Goal: Subscribe to service/newsletter

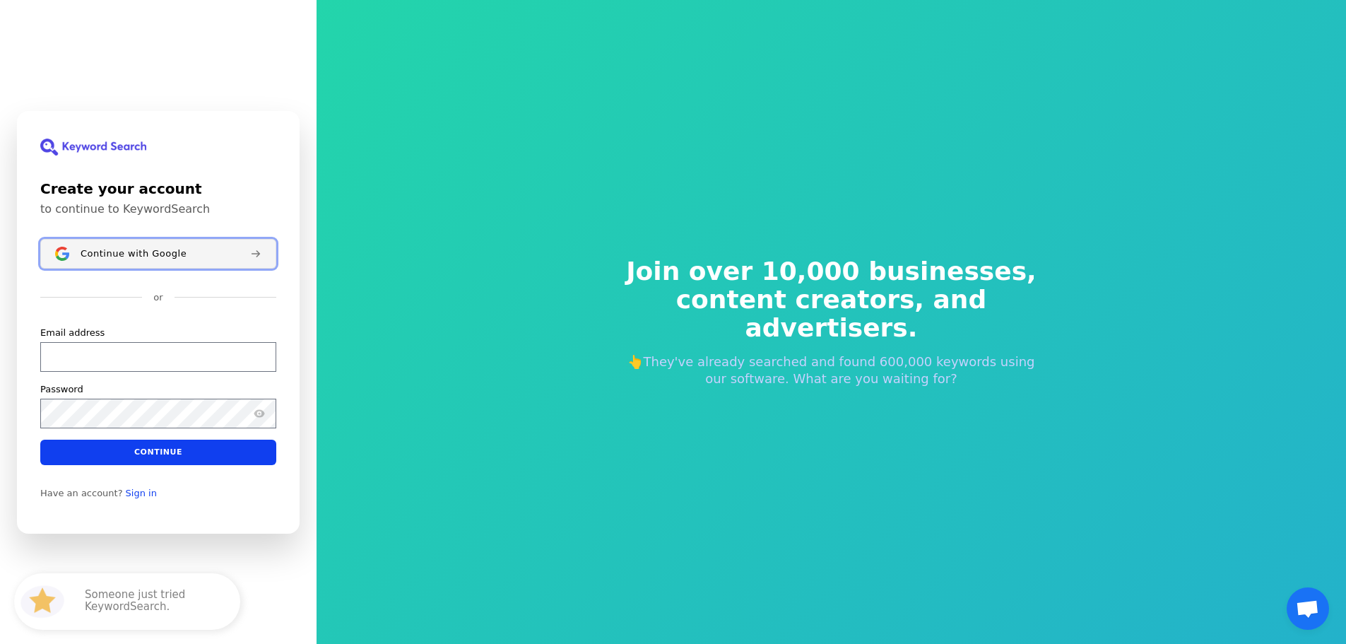
click at [129, 254] on span "Continue with Google" at bounding box center [134, 252] width 106 height 11
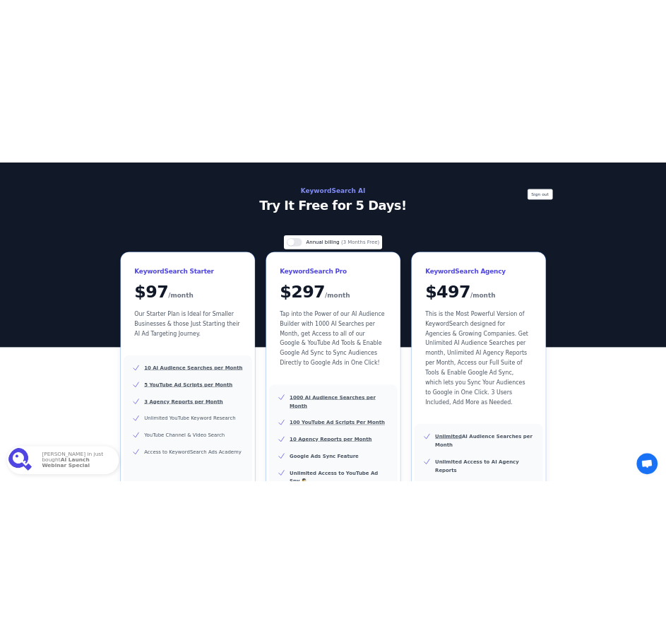
scroll to position [212, 0]
